Goal: Navigation & Orientation: Go to known website

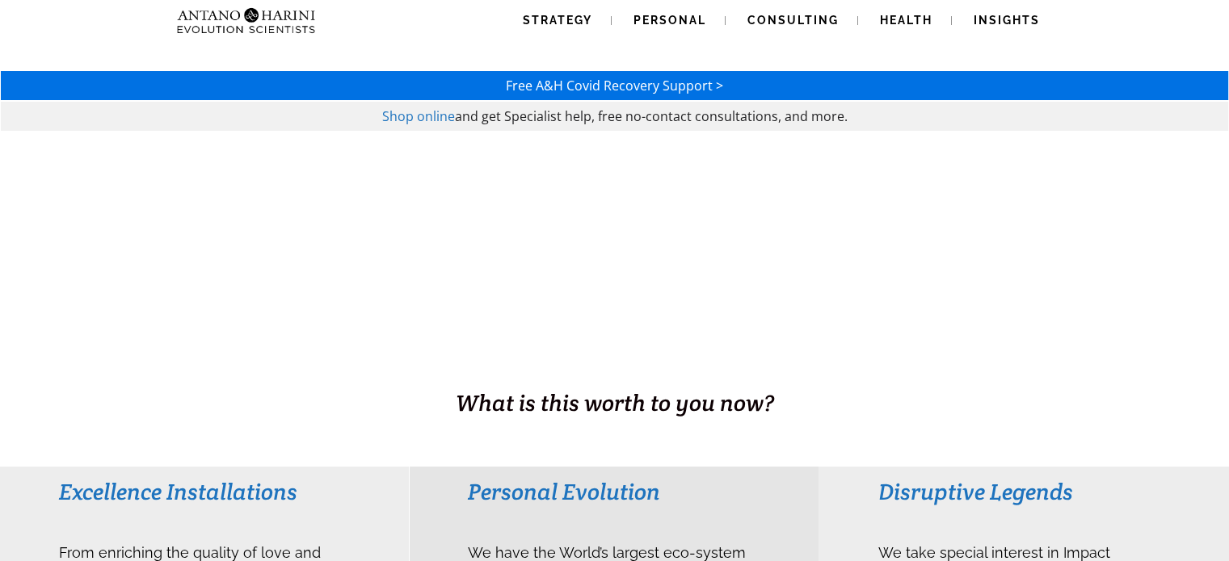
click at [244, 21] on img at bounding box center [213, 20] width 87 height 41
click at [218, 25] on img at bounding box center [213, 20] width 87 height 41
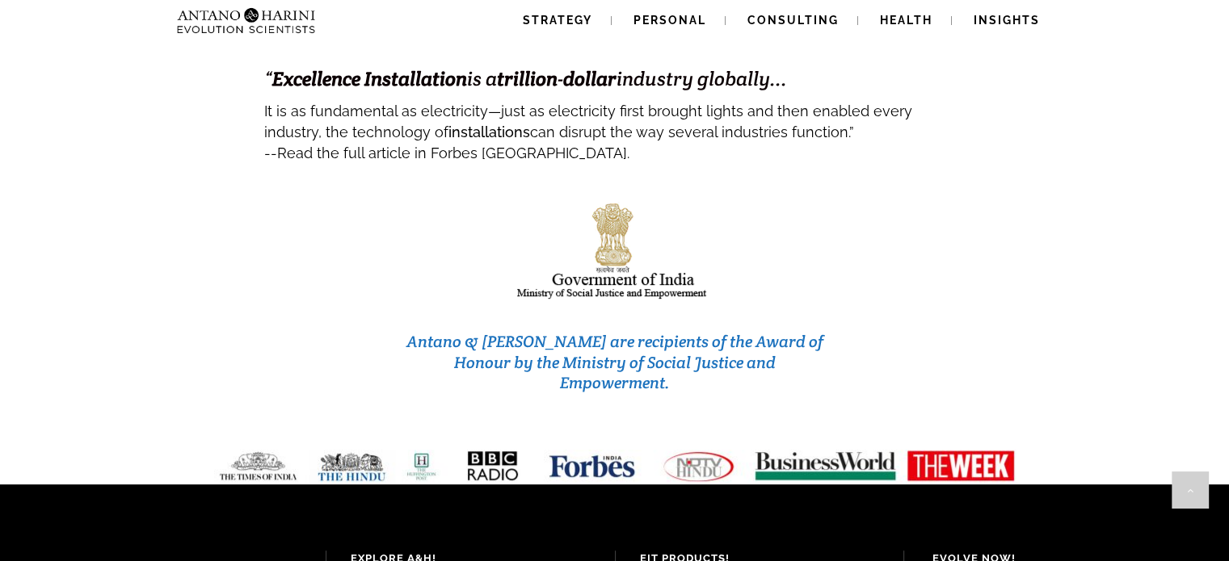
scroll to position [6955, 0]
